Goal: Find specific page/section

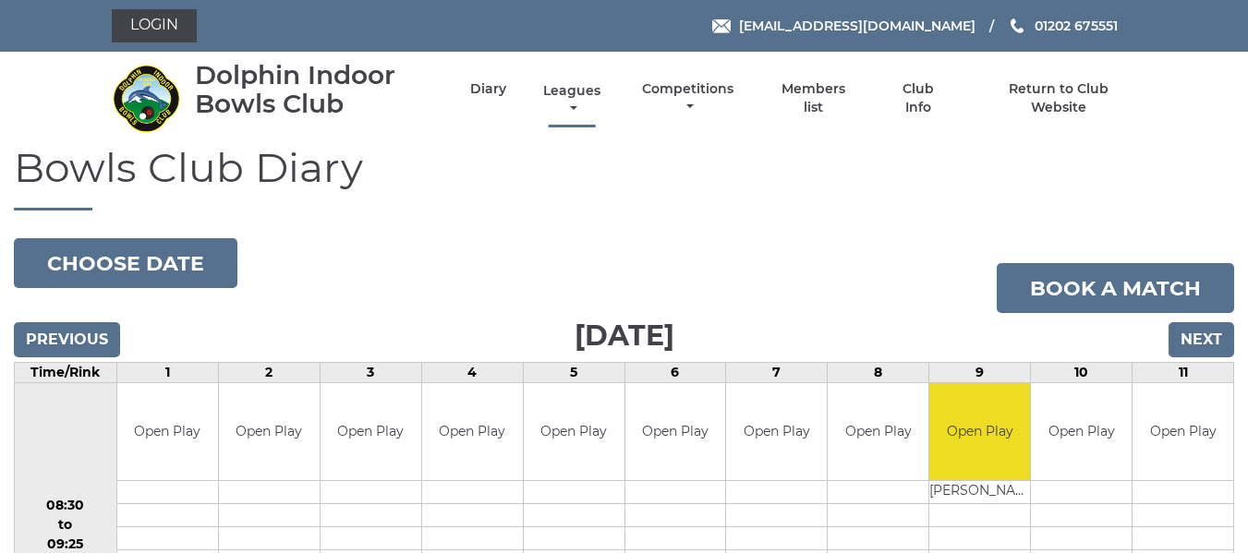
click at [583, 91] on link "Leagues" at bounding box center [571, 100] width 66 height 36
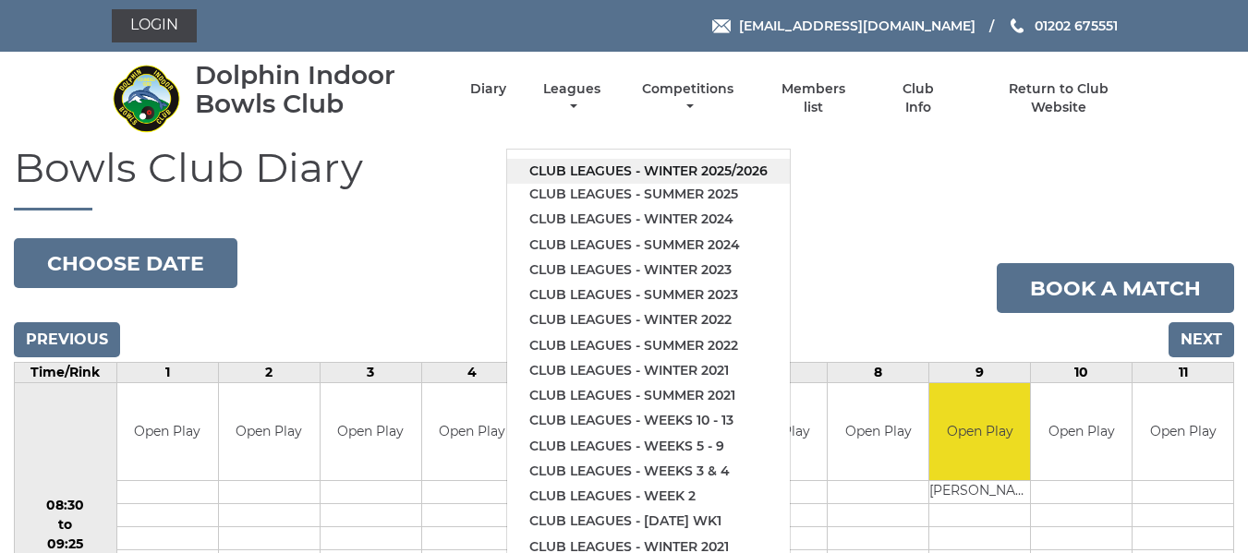
click at [610, 168] on link "Club leagues - Winter 2025/2026" at bounding box center [648, 171] width 283 height 25
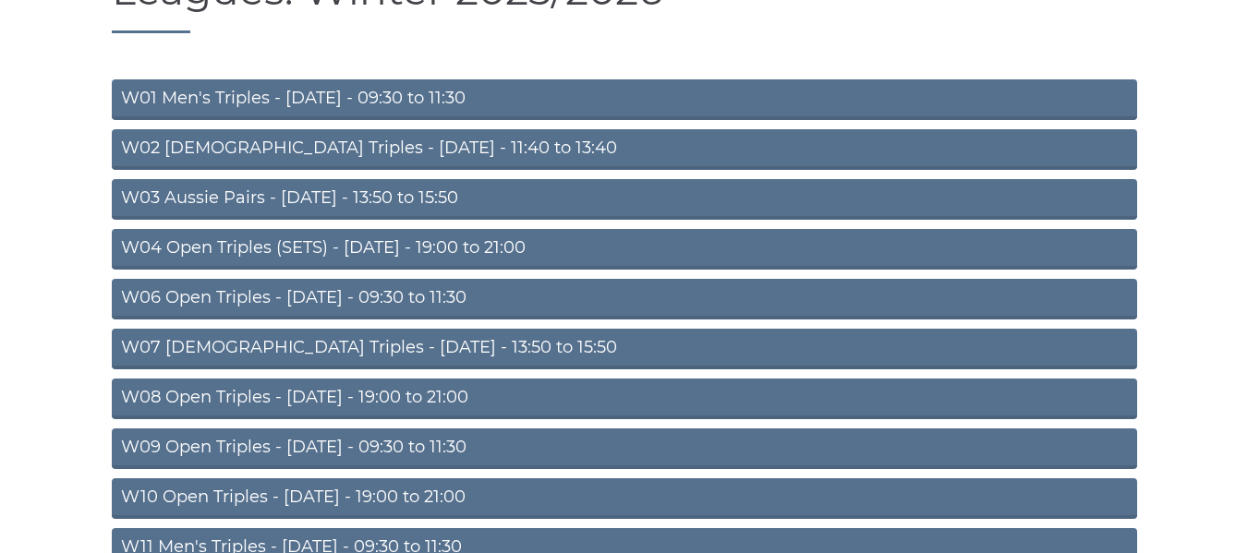
scroll to position [185, 0]
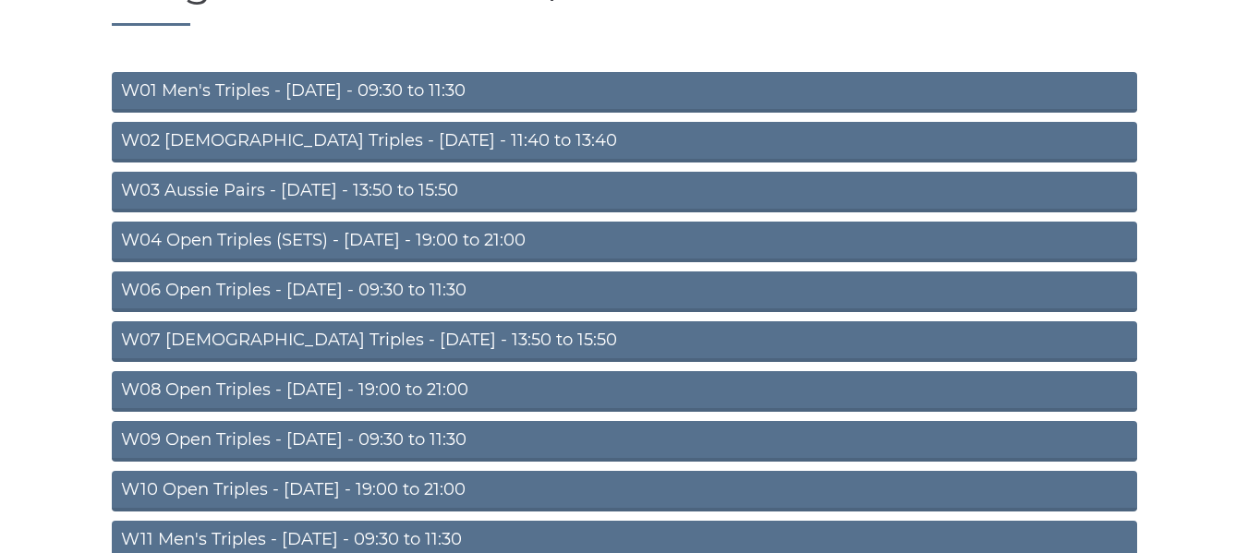
click at [337, 435] on link "W09 Open Triples - Wednesday - 09:30 to 11:30" at bounding box center [624, 441] width 1025 height 41
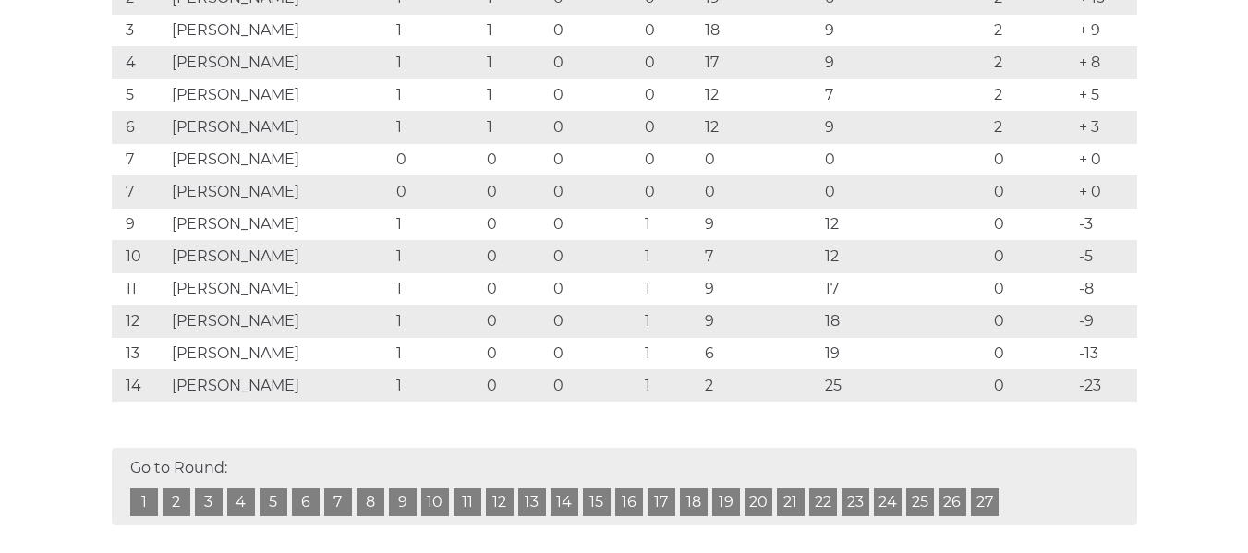
scroll to position [646, 0]
